Goal: Information Seeking & Learning: Learn about a topic

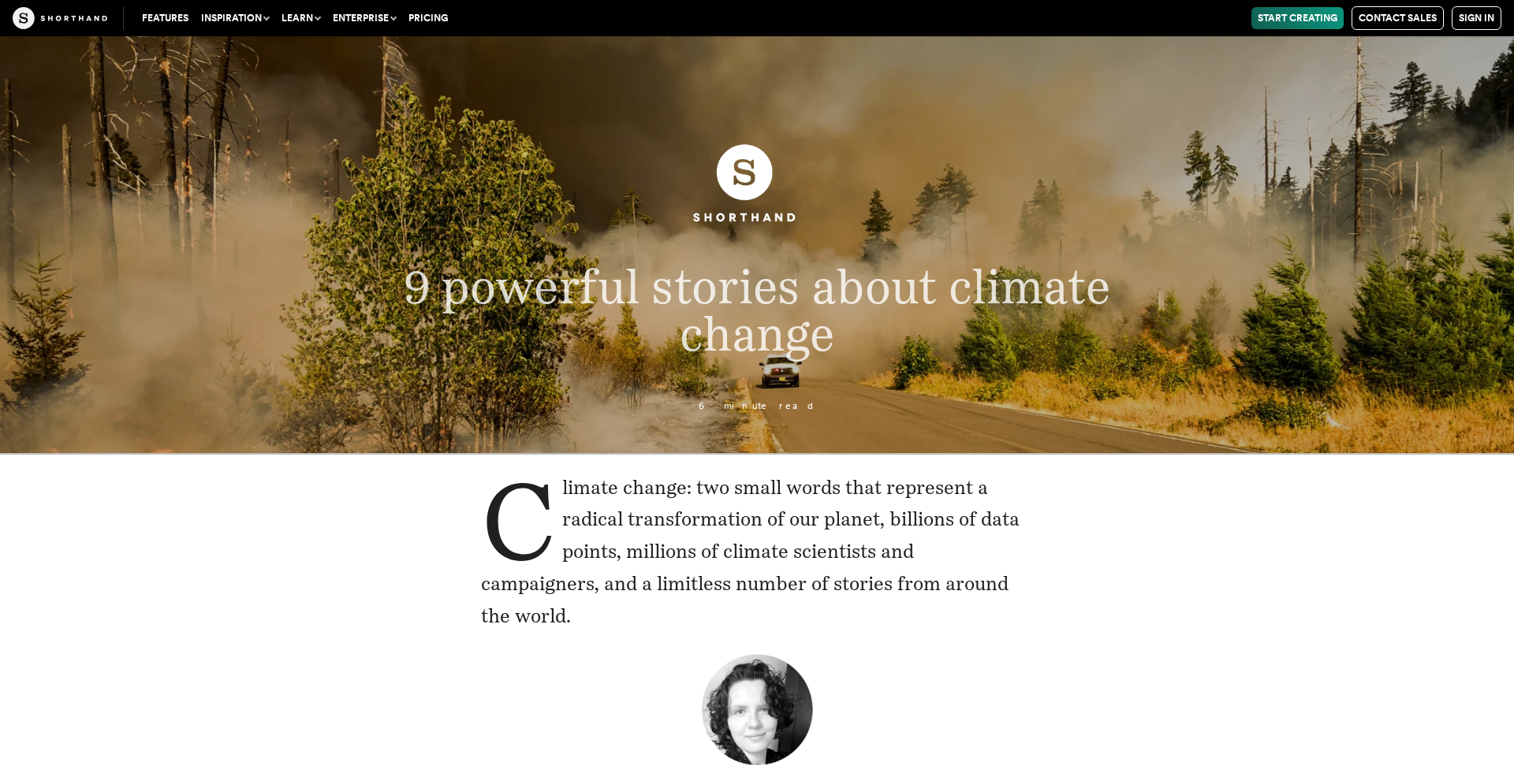
click at [235, 15] on button "Inspiration" at bounding box center [235, 18] width 81 height 22
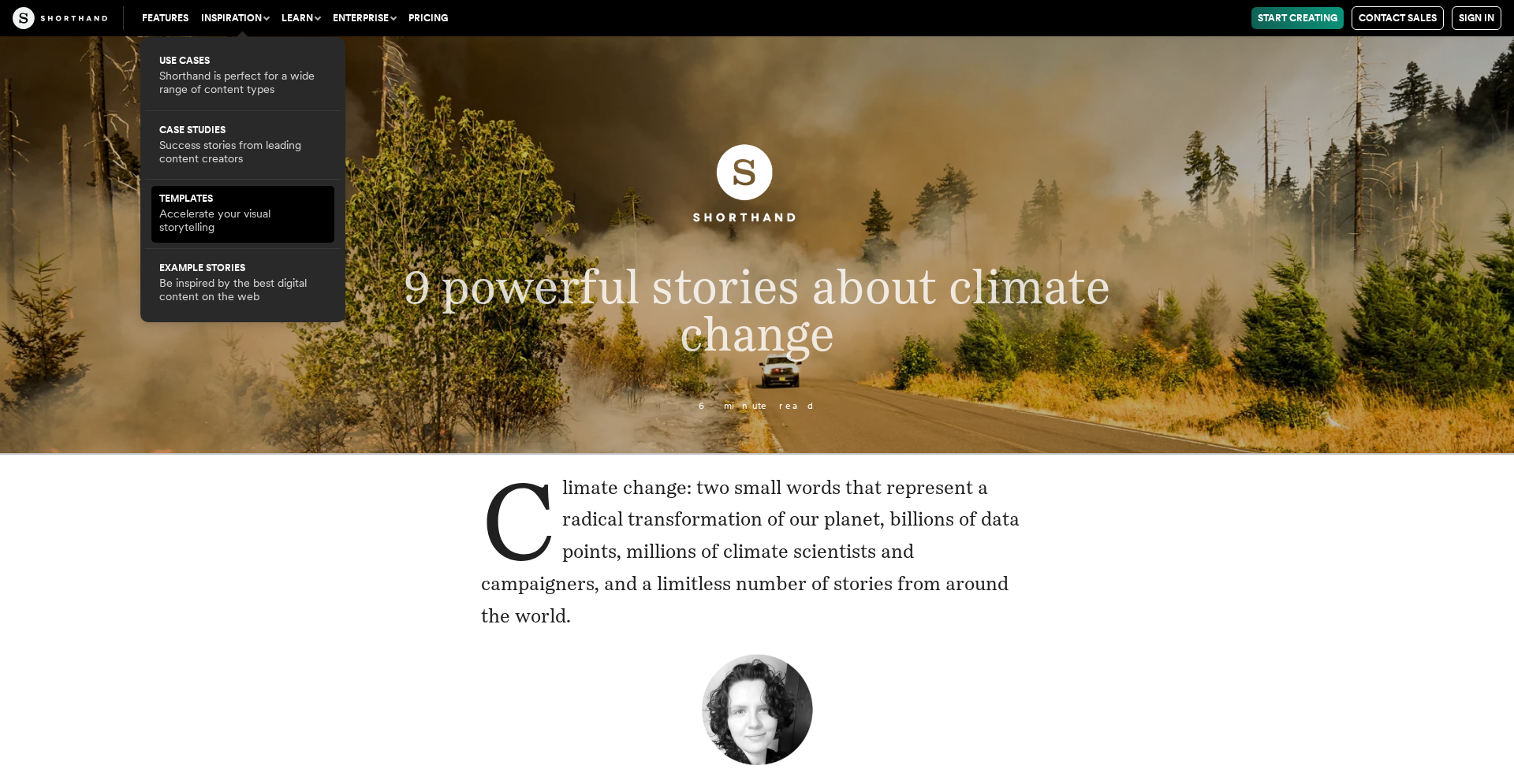
click at [260, 208] on p "Accelerate your visual storytelling" at bounding box center [243, 222] width 167 height 28
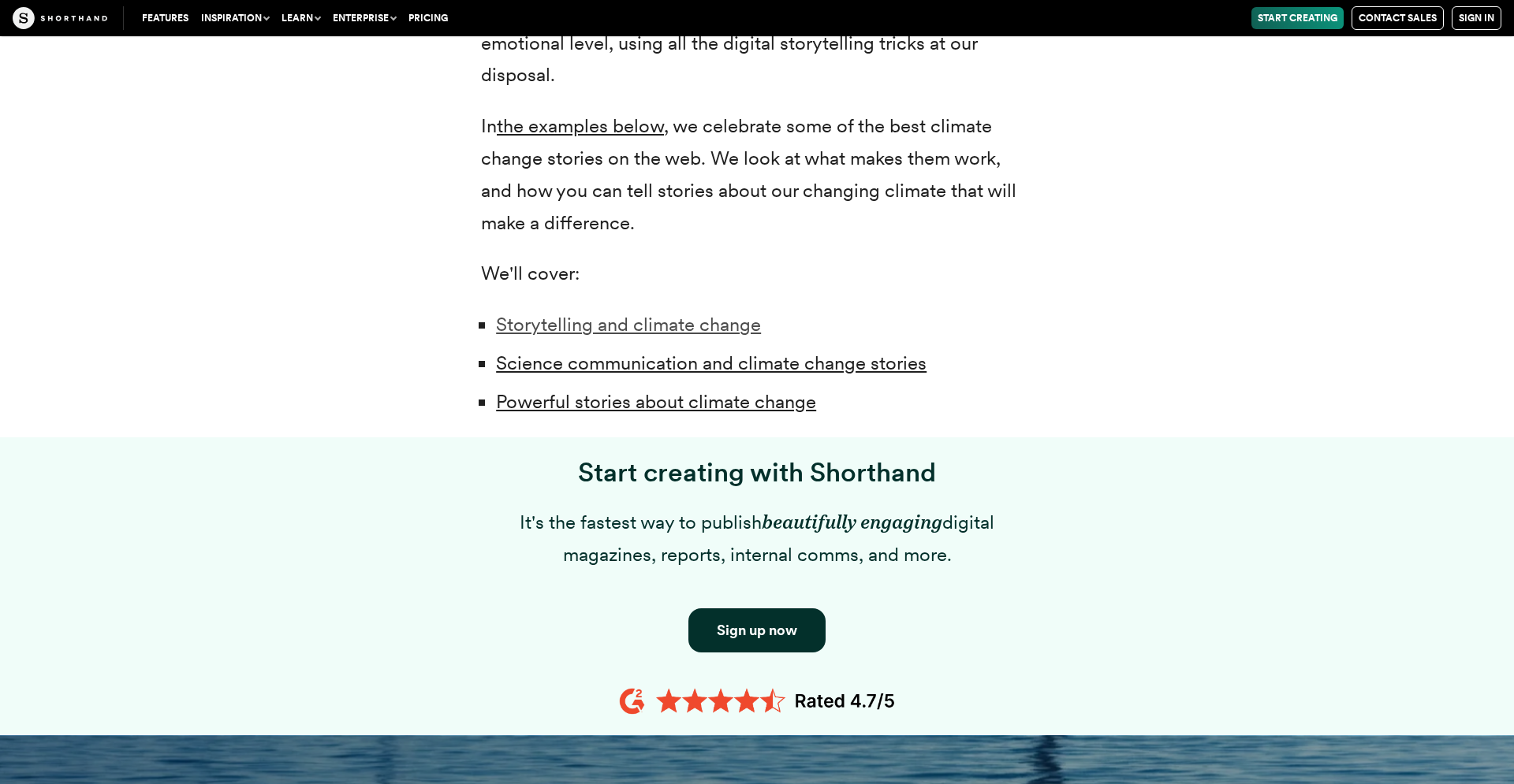
scroll to position [1126, 0]
click at [632, 313] on link "Storytelling and climate change" at bounding box center [628, 324] width 264 height 23
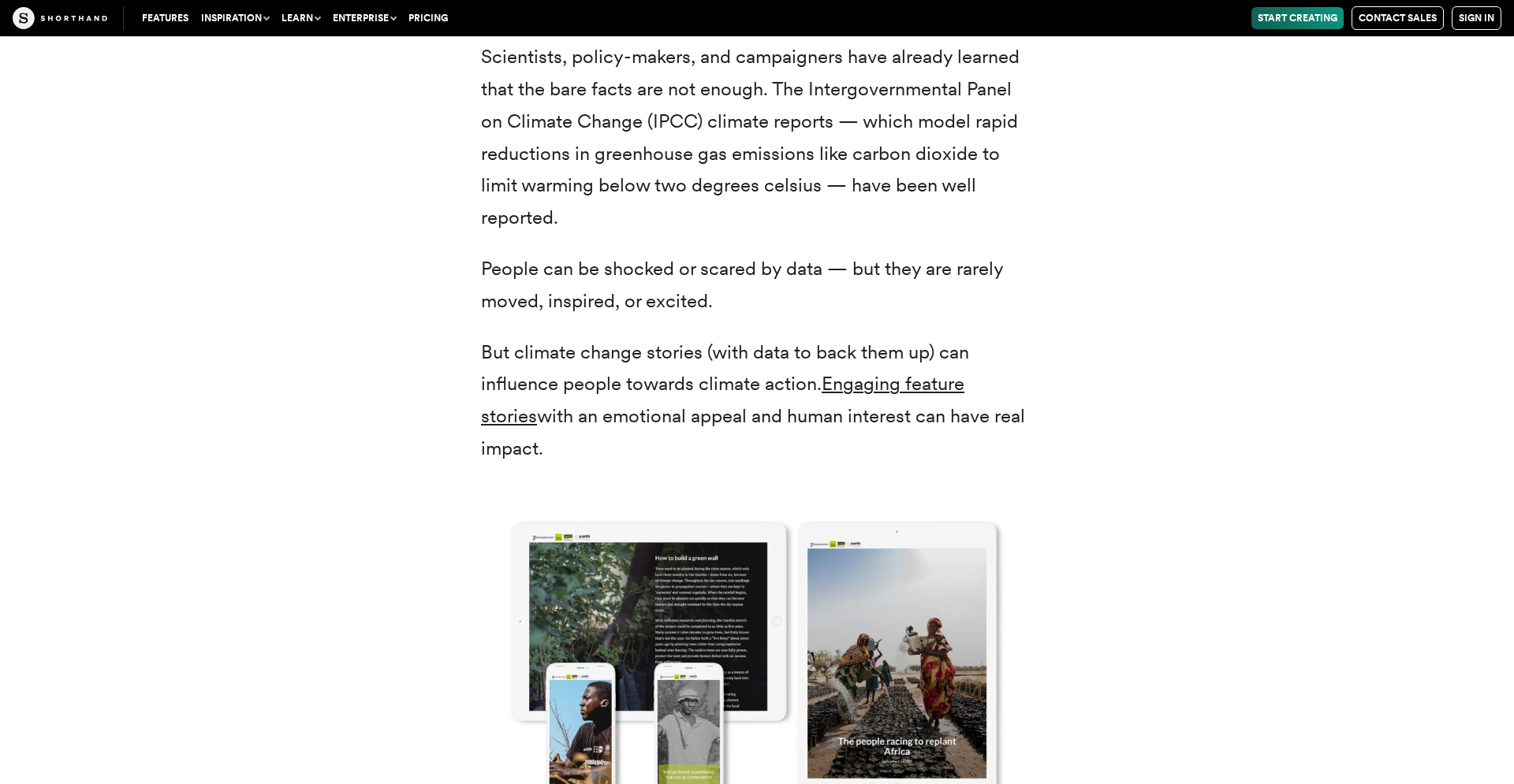
scroll to position [2360, 0]
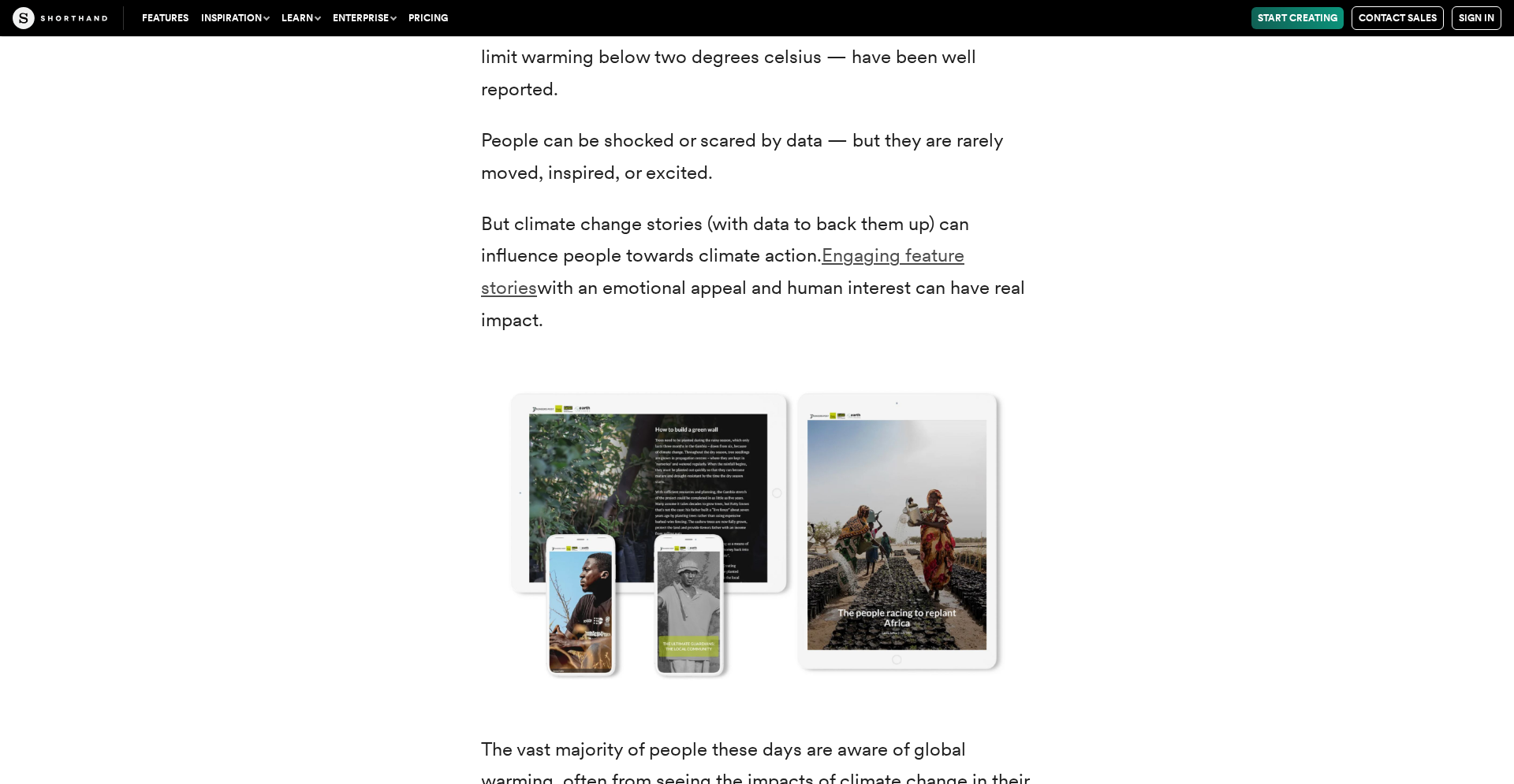
click at [964, 243] on link "Engaging feature stories" at bounding box center [723, 271] width 483 height 56
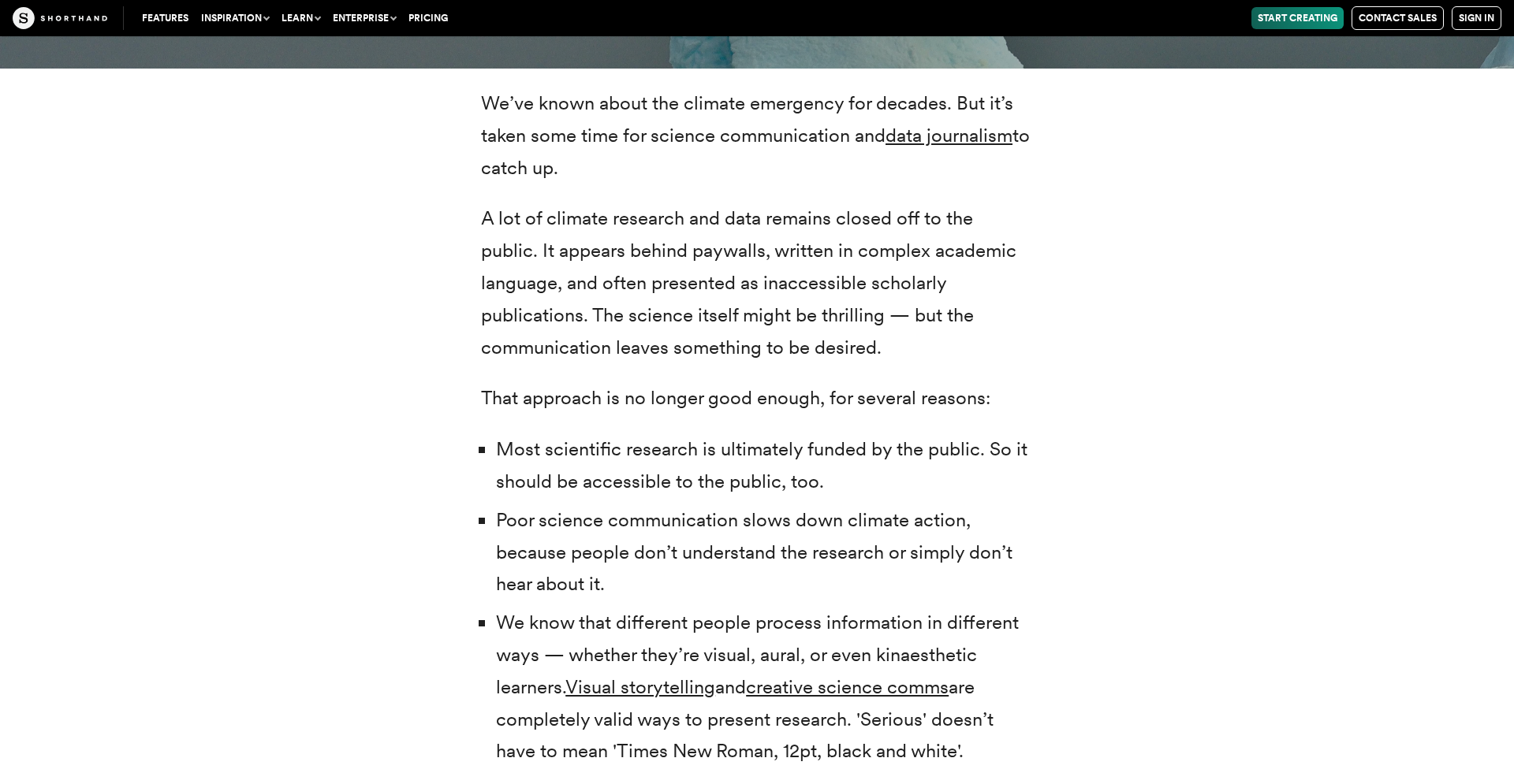
scroll to position [3485, 0]
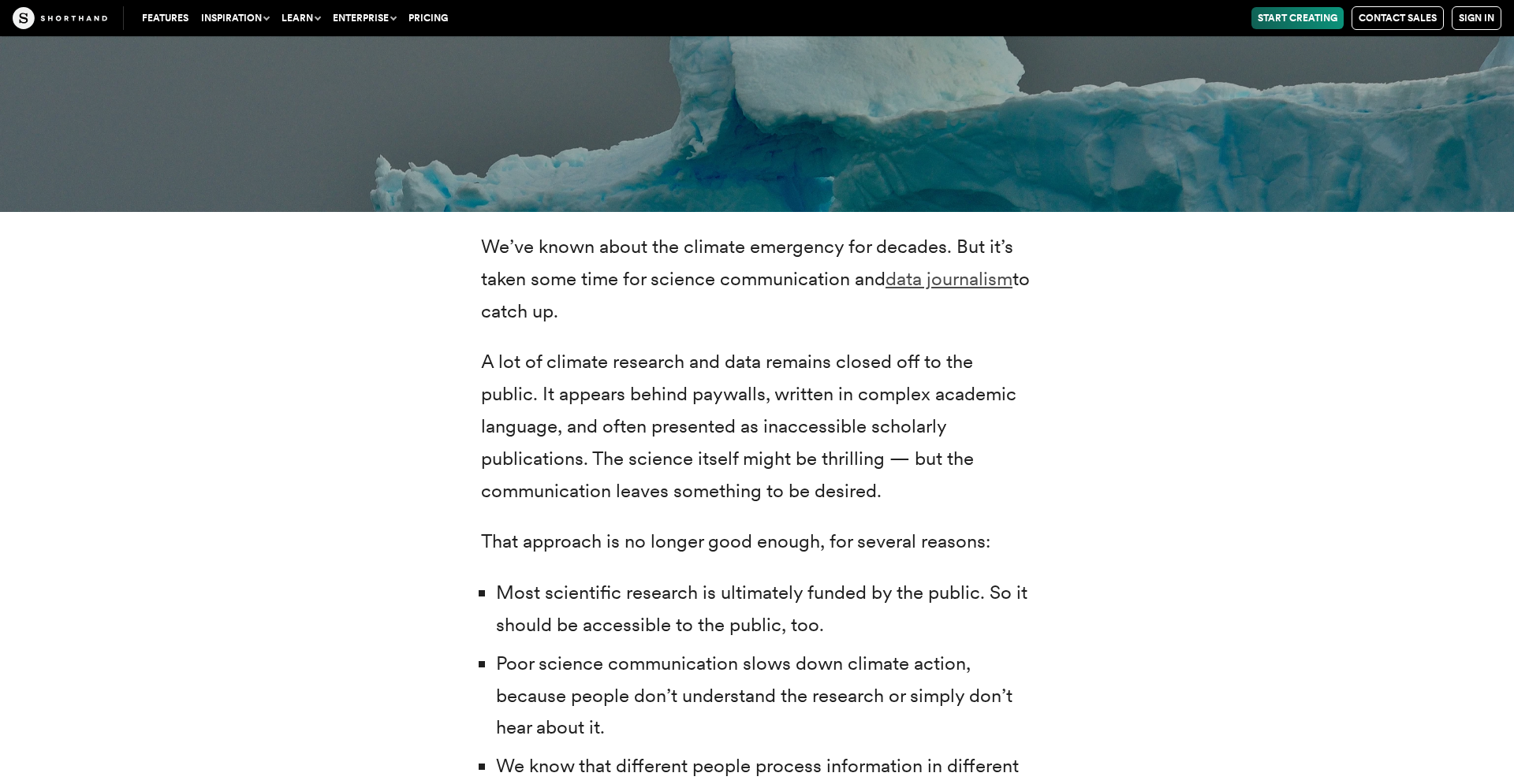
click at [980, 267] on link "data journalism" at bounding box center [949, 278] width 127 height 23
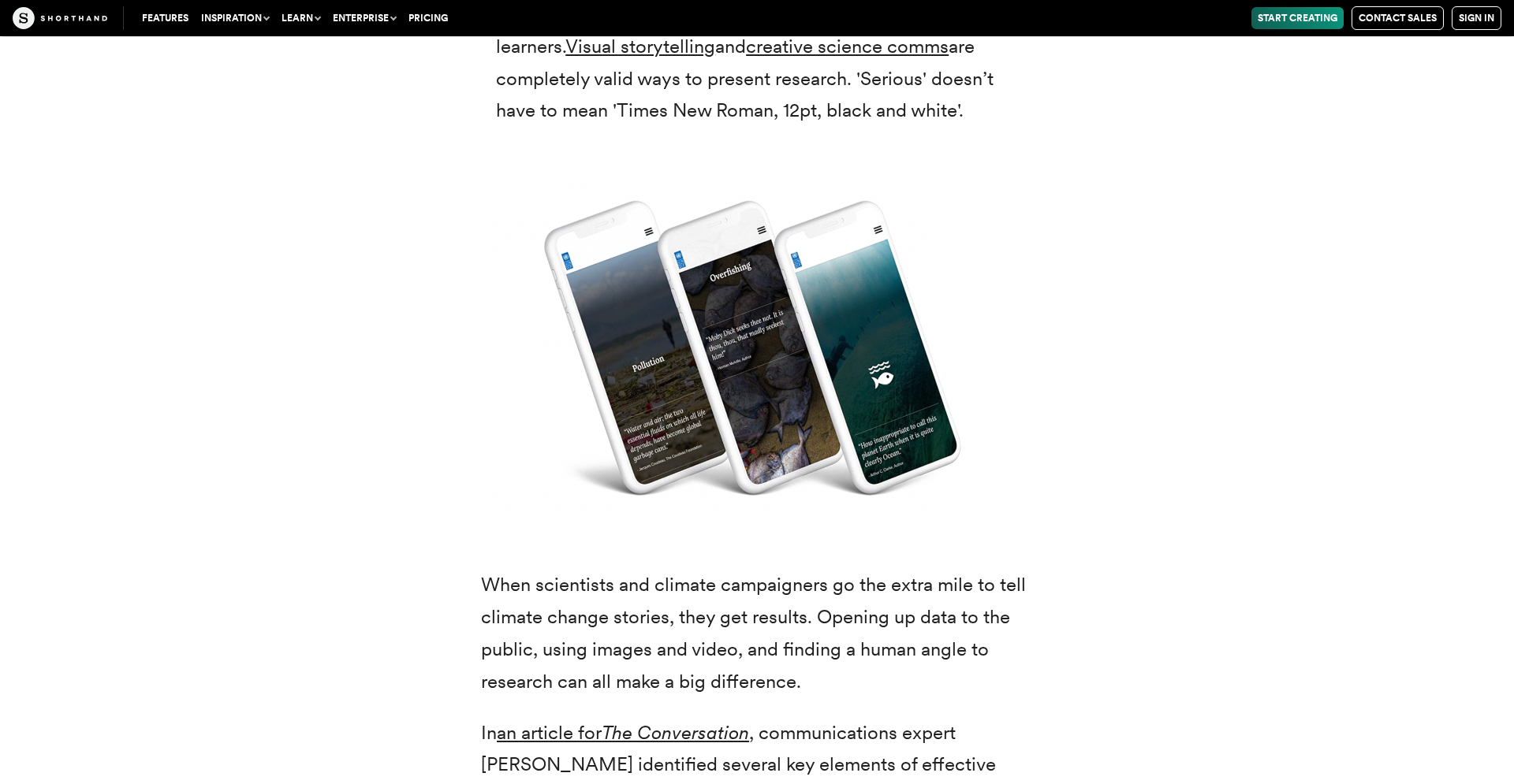
scroll to position [4289, 0]
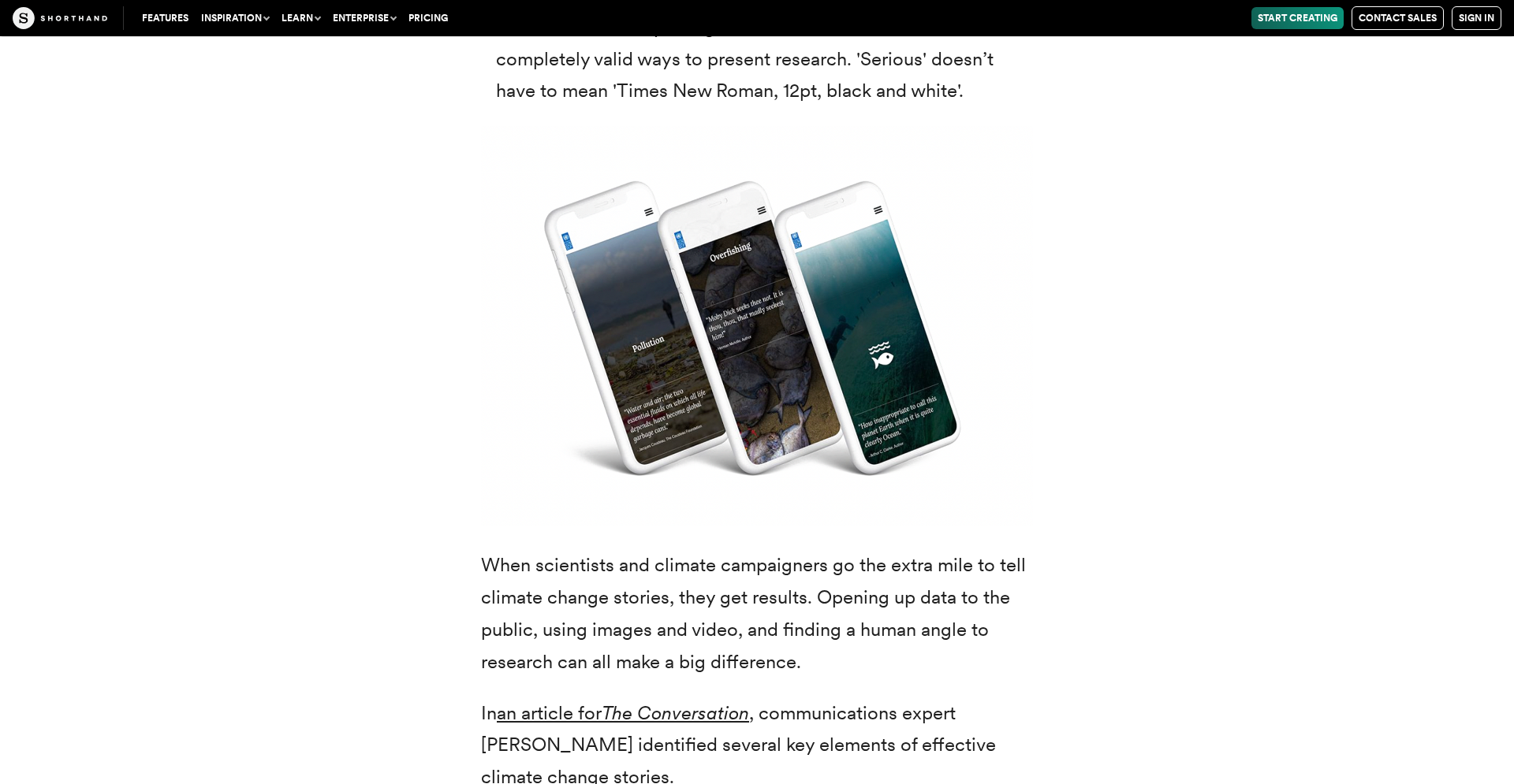
drag, startPoint x: 642, startPoint y: 307, endPoint x: 655, endPoint y: 323, distance: 20.6
click at [642, 307] on img at bounding box center [757, 326] width 552 height 399
click at [644, 321] on img at bounding box center [757, 326] width 552 height 399
click at [563, 208] on img at bounding box center [757, 326] width 552 height 399
click at [640, 187] on img at bounding box center [757, 326] width 552 height 399
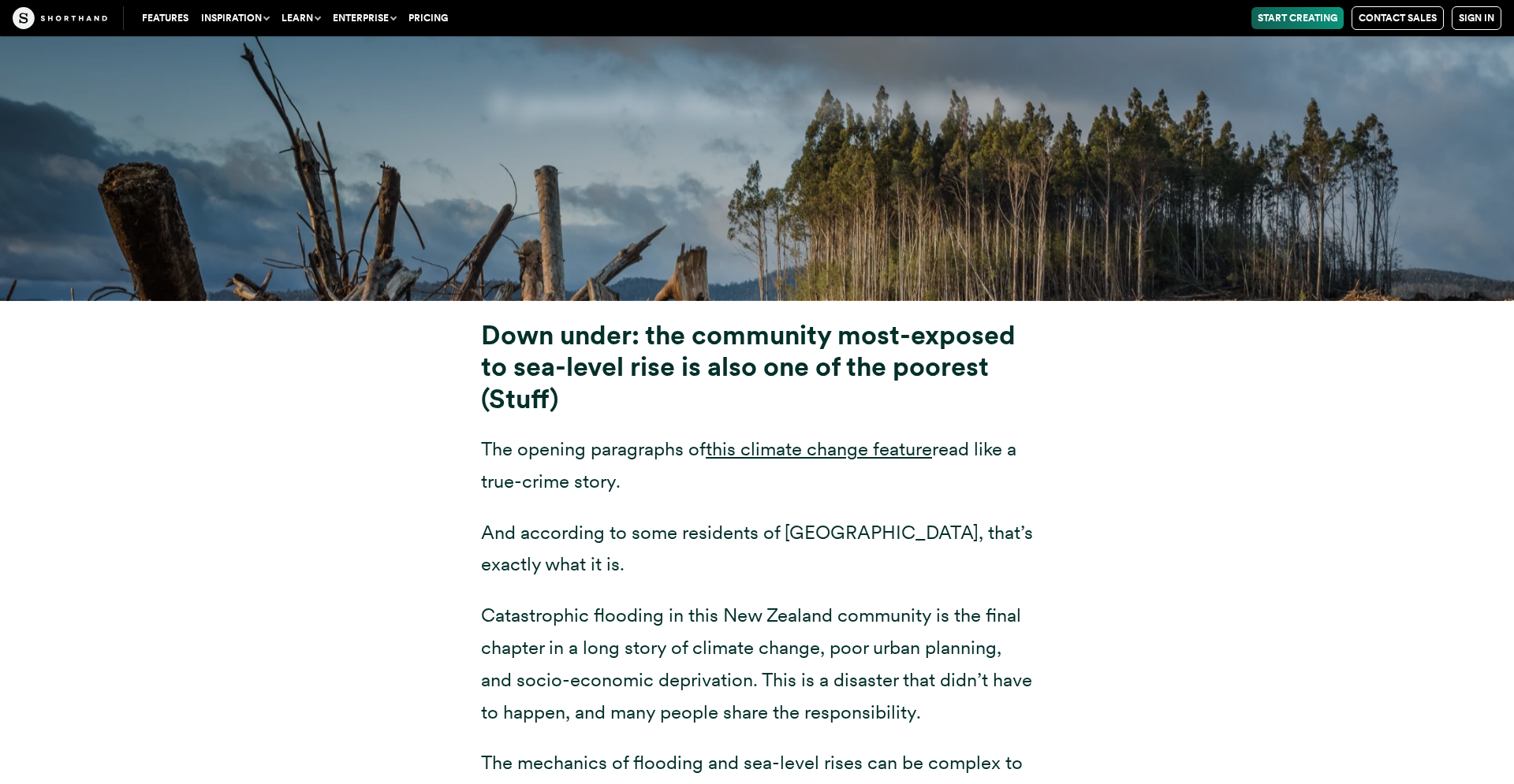
scroll to position [6218, 0]
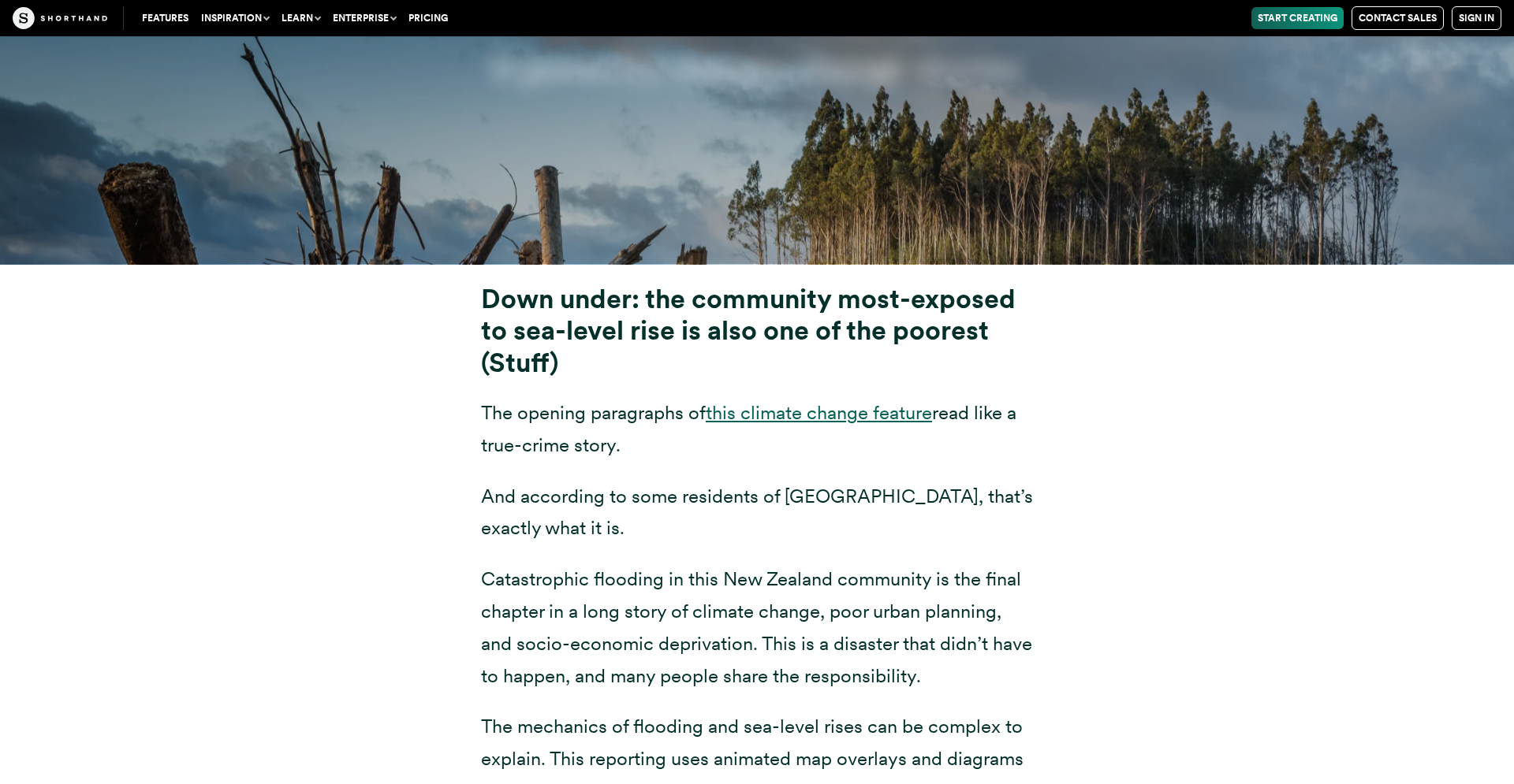
click at [852, 401] on link "this climate change feature" at bounding box center [819, 412] width 227 height 23
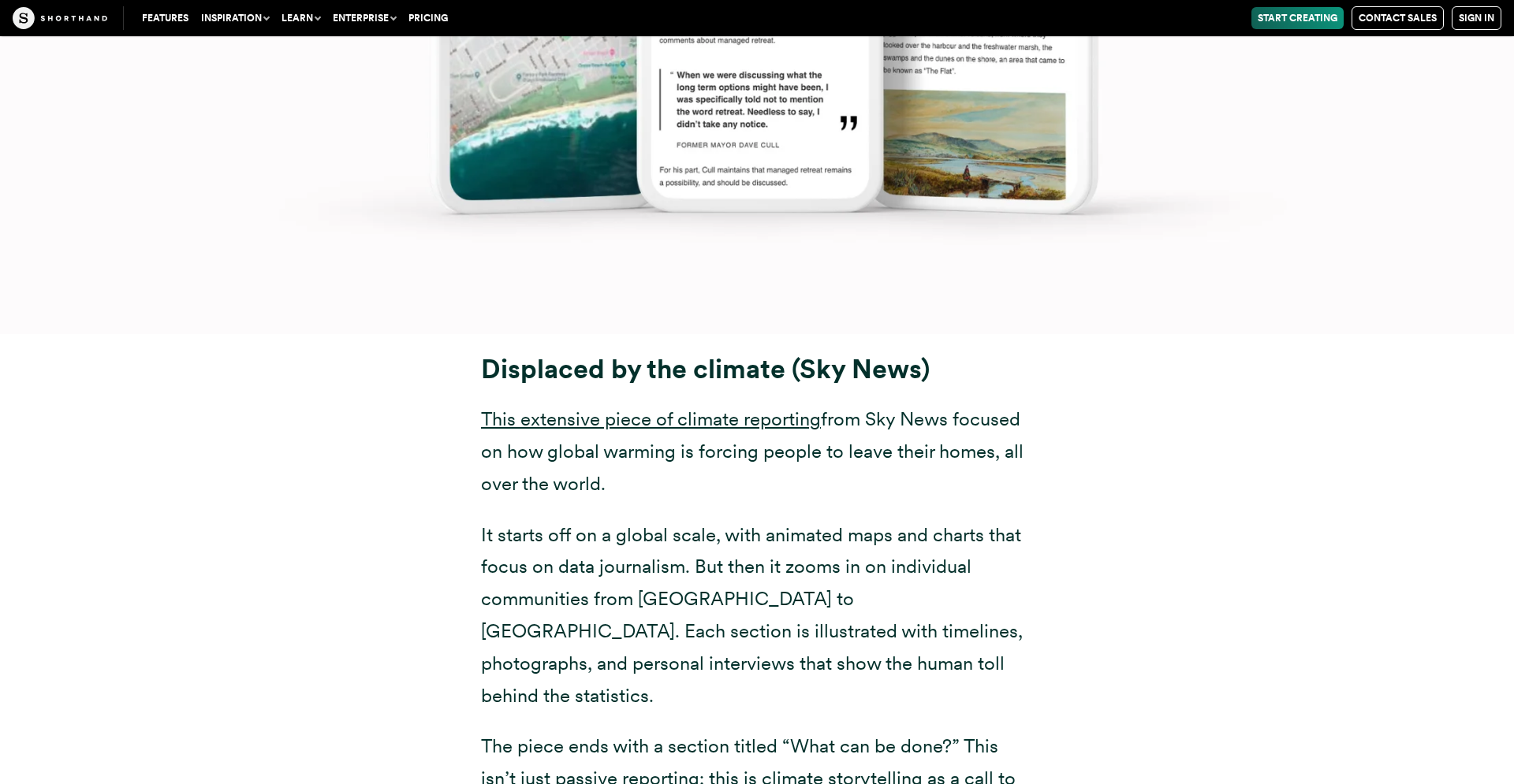
scroll to position [8469, 0]
